Goal: Navigation & Orientation: Find specific page/section

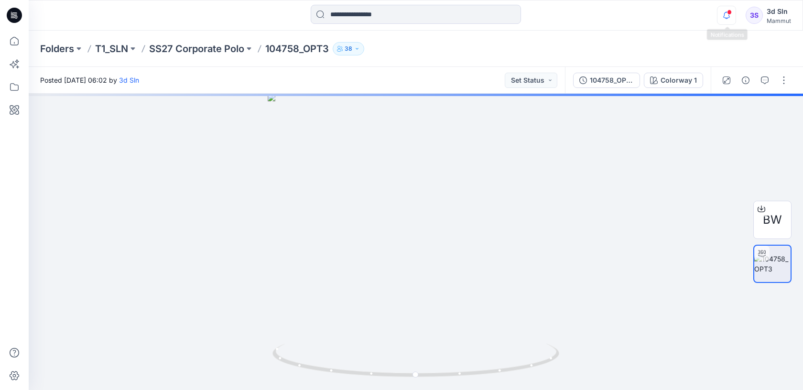
click at [726, 22] on icon "button" at bounding box center [727, 15] width 18 height 19
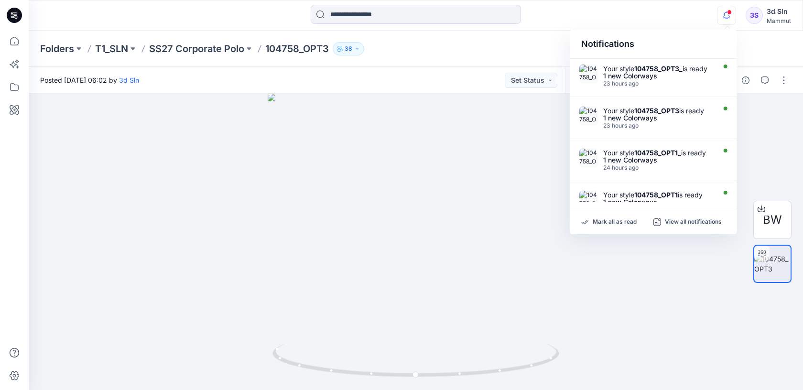
click at [495, 45] on div "Folders T1_SLN SS27 Corporate Polo 104758_OPT3 38" at bounding box center [378, 48] width 677 height 13
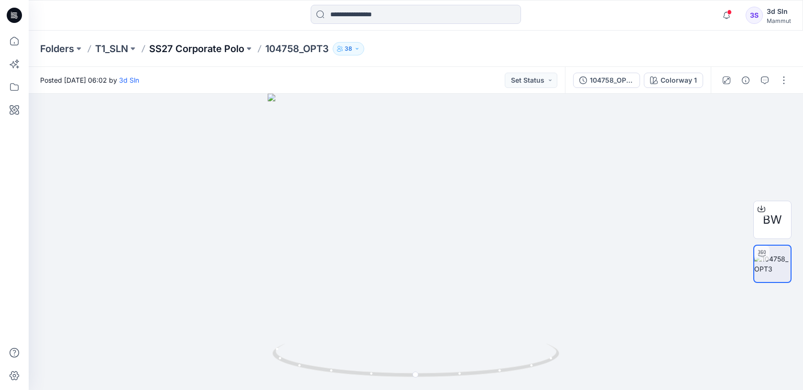
click at [216, 47] on p "SS27 Corporate Polo" at bounding box center [196, 48] width 95 height 13
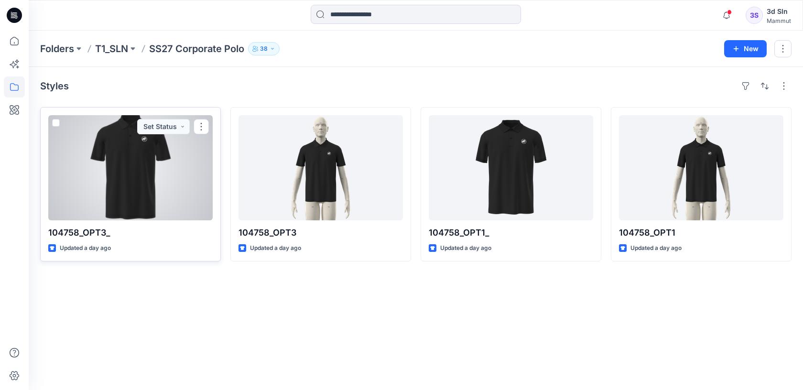
click at [157, 194] on div at bounding box center [130, 167] width 164 height 105
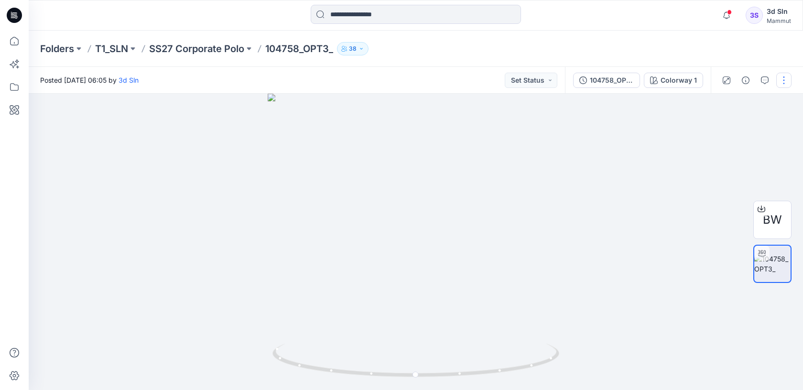
click at [786, 82] on button "button" at bounding box center [783, 80] width 15 height 15
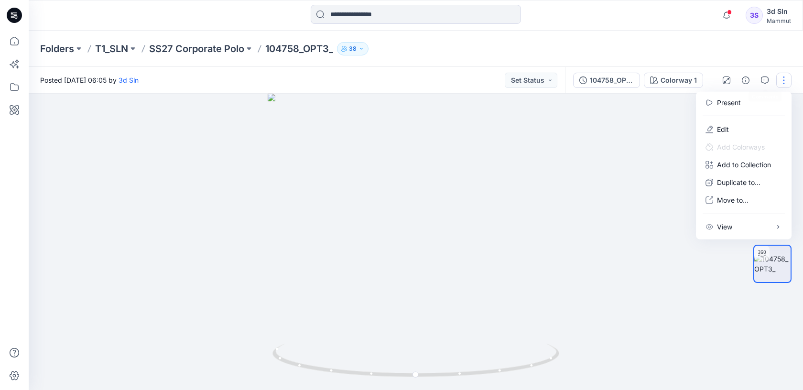
click at [604, 208] on div at bounding box center [416, 242] width 775 height 296
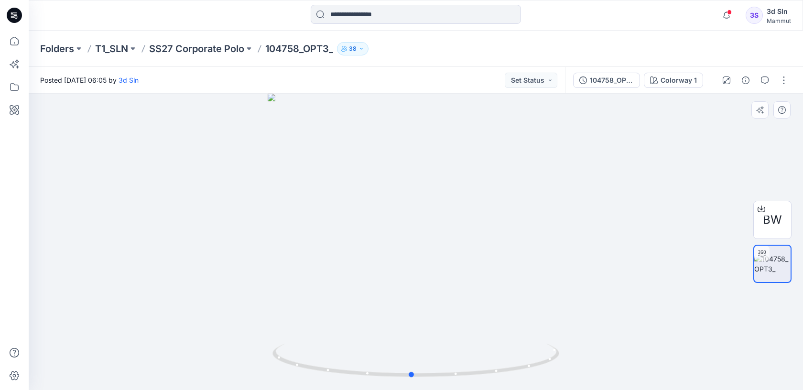
drag, startPoint x: 588, startPoint y: 250, endPoint x: 583, endPoint y: 257, distance: 8.0
click at [583, 257] on div at bounding box center [416, 242] width 775 height 296
drag, startPoint x: 361, startPoint y: 173, endPoint x: 358, endPoint y: 343, distance: 170.2
click at [358, 342] on div at bounding box center [416, 242] width 775 height 296
drag, startPoint x: 415, startPoint y: 158, endPoint x: 403, endPoint y: 297, distance: 139.6
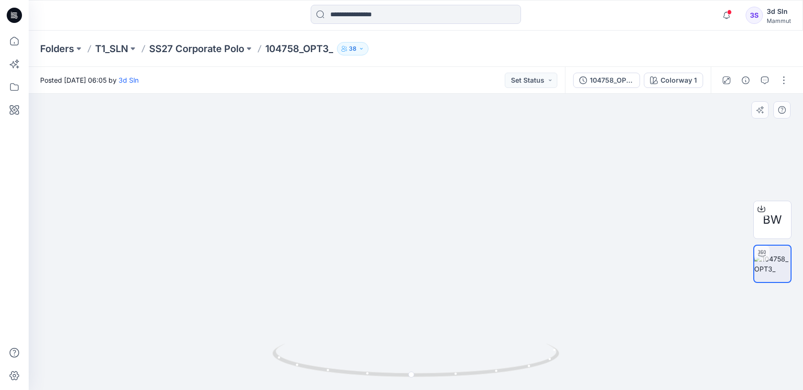
click at [403, 297] on img at bounding box center [403, 183] width 1135 height 415
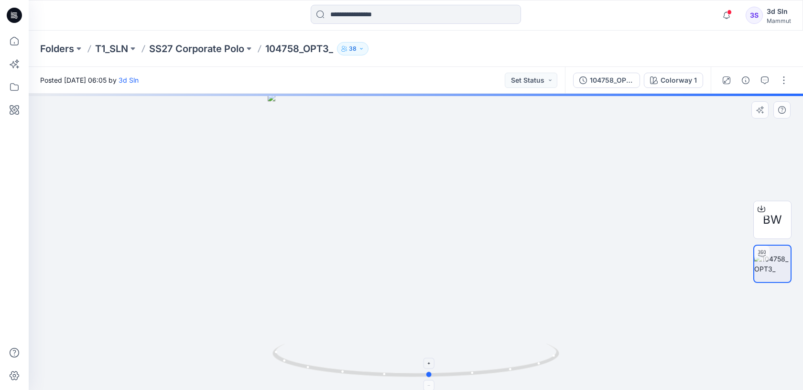
drag, startPoint x: 491, startPoint y: 339, endPoint x: 504, endPoint y: 347, distance: 15.0
click at [504, 348] on div at bounding box center [416, 242] width 775 height 296
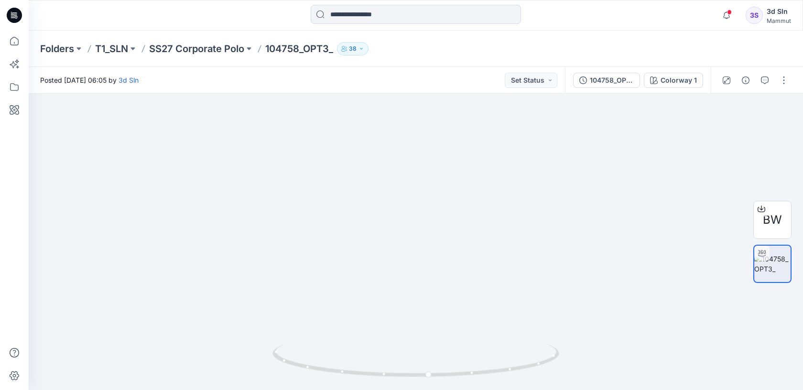
drag, startPoint x: 398, startPoint y: 154, endPoint x: 358, endPoint y: 423, distance: 271.3
click at [358, 390] on html "Notifications Your style 104758_OPT3_ is ready 1 new Colorways 23 hours ago You…" at bounding box center [401, 195] width 803 height 390
drag, startPoint x: 406, startPoint y: 255, endPoint x: 401, endPoint y: 347, distance: 92.4
click at [402, 348] on div at bounding box center [416, 242] width 775 height 296
